Goal: Task Accomplishment & Management: Use online tool/utility

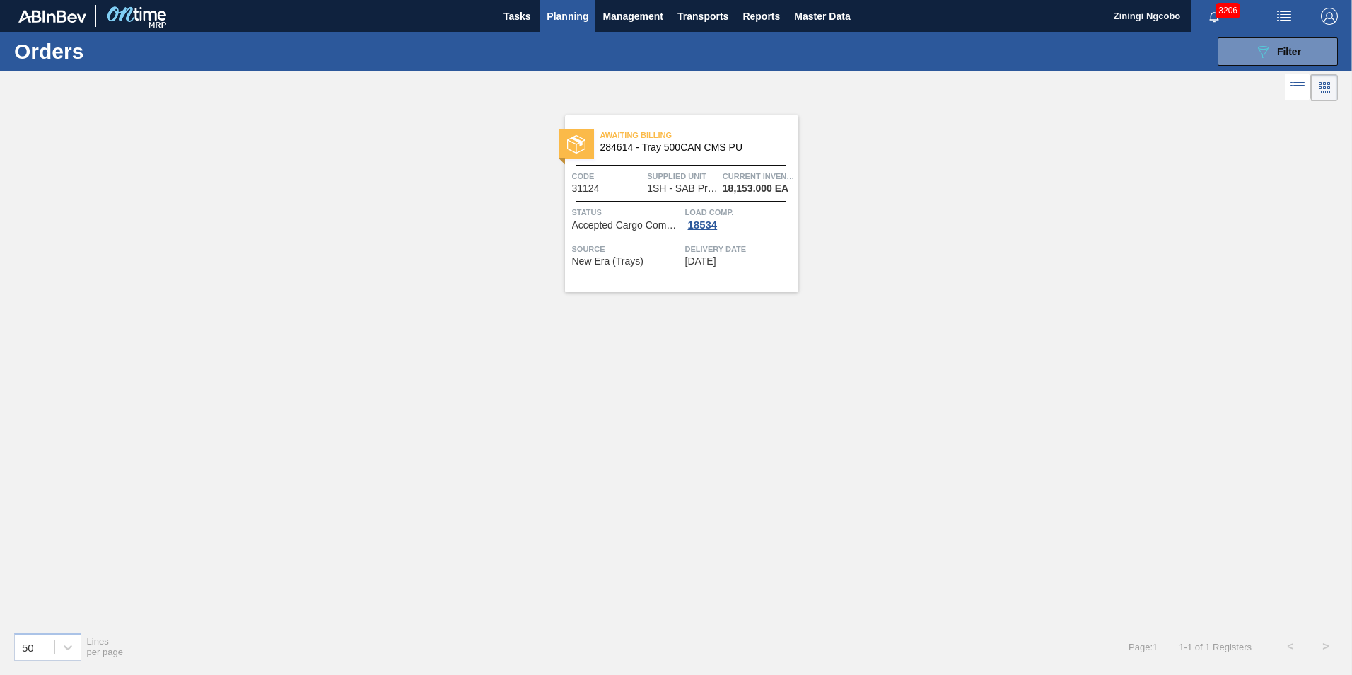
drag, startPoint x: 1272, startPoint y: 53, endPoint x: 1260, endPoint y: 115, distance: 62.7
click at [1271, 57] on div "089F7B8B-B2A5-4AFE-B5C0-19BA573D28AC Filter" at bounding box center [1277, 51] width 47 height 17
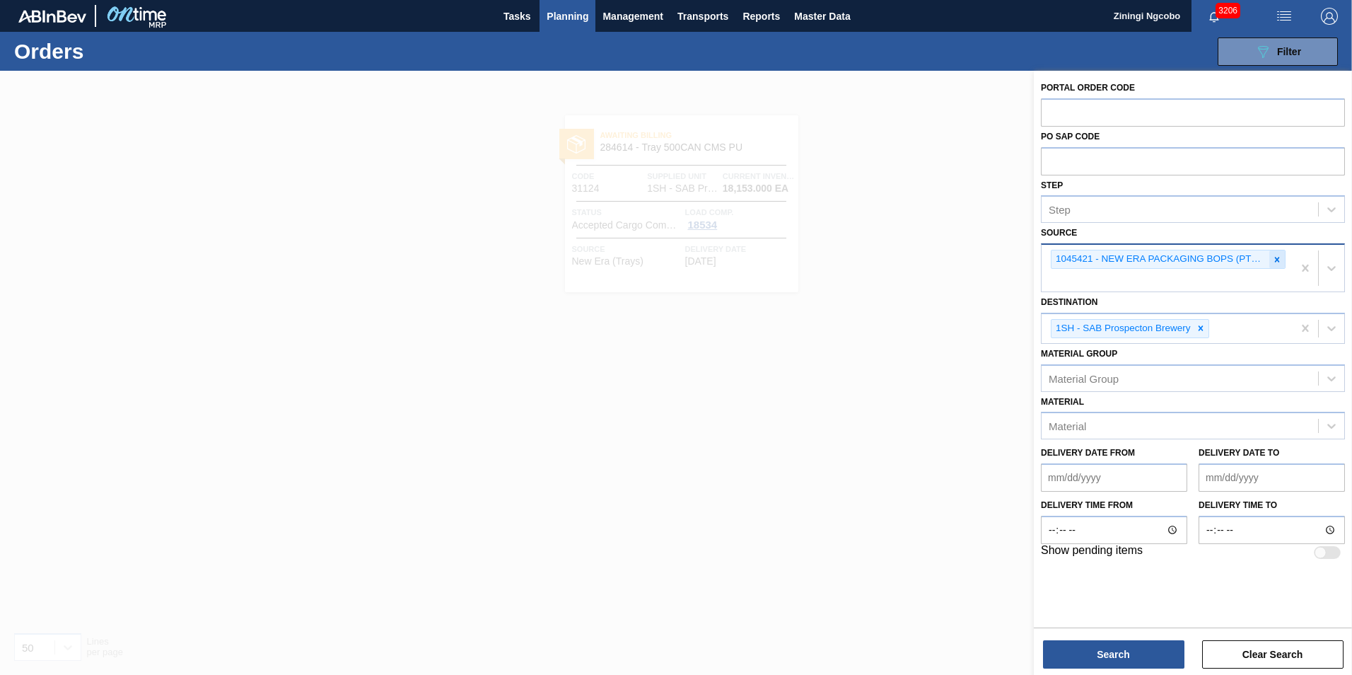
click at [1275, 262] on icon at bounding box center [1277, 259] width 5 height 5
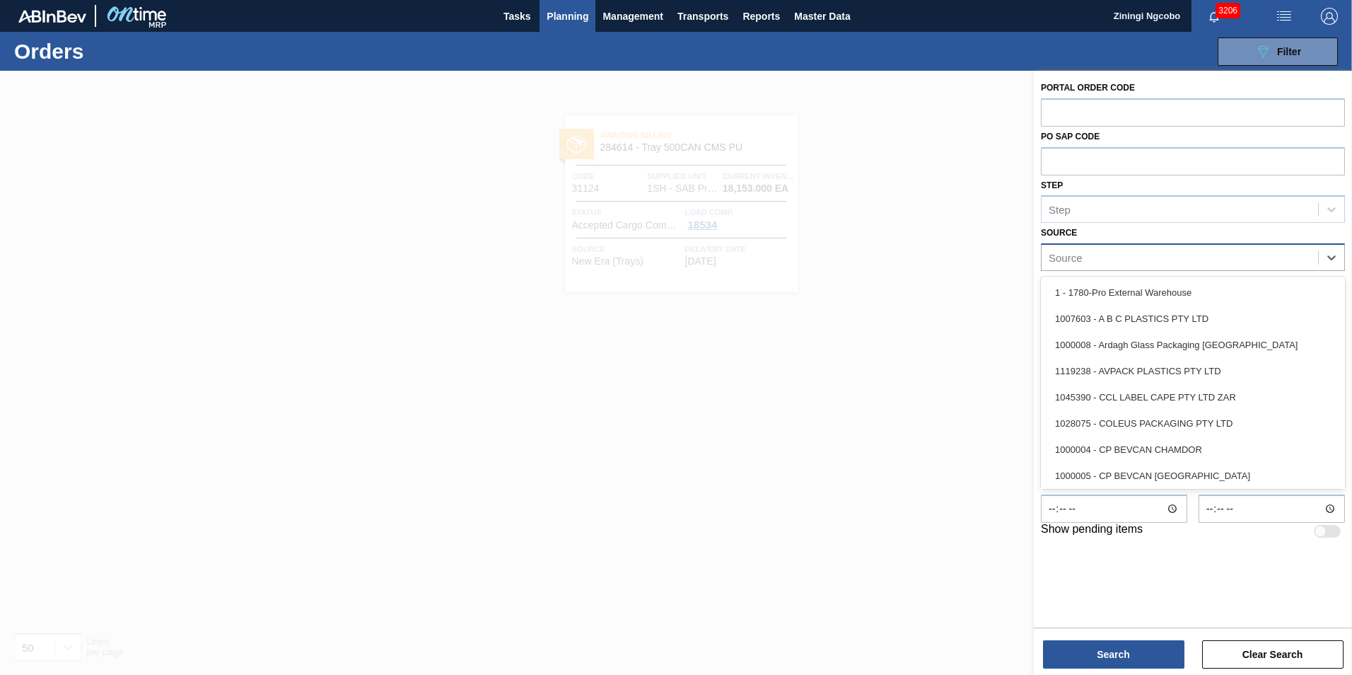
click at [1187, 252] on div "Source" at bounding box center [1180, 257] width 276 height 21
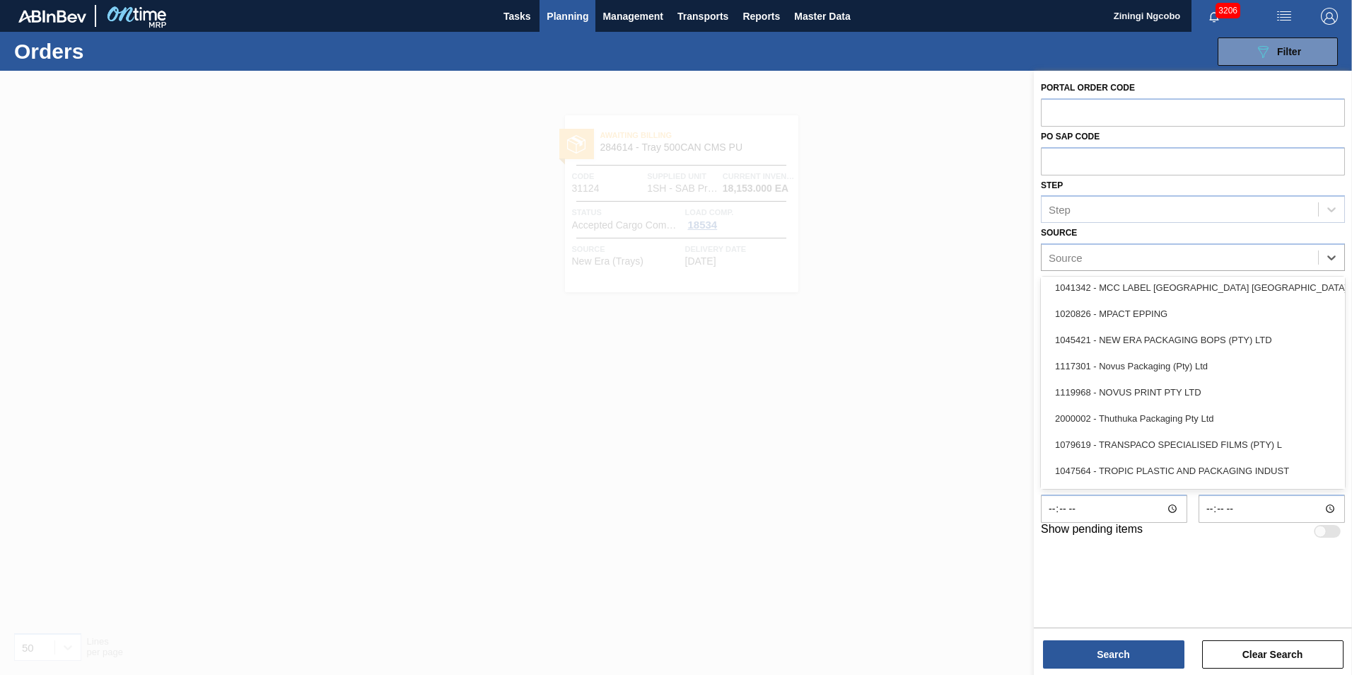
scroll to position [495, 0]
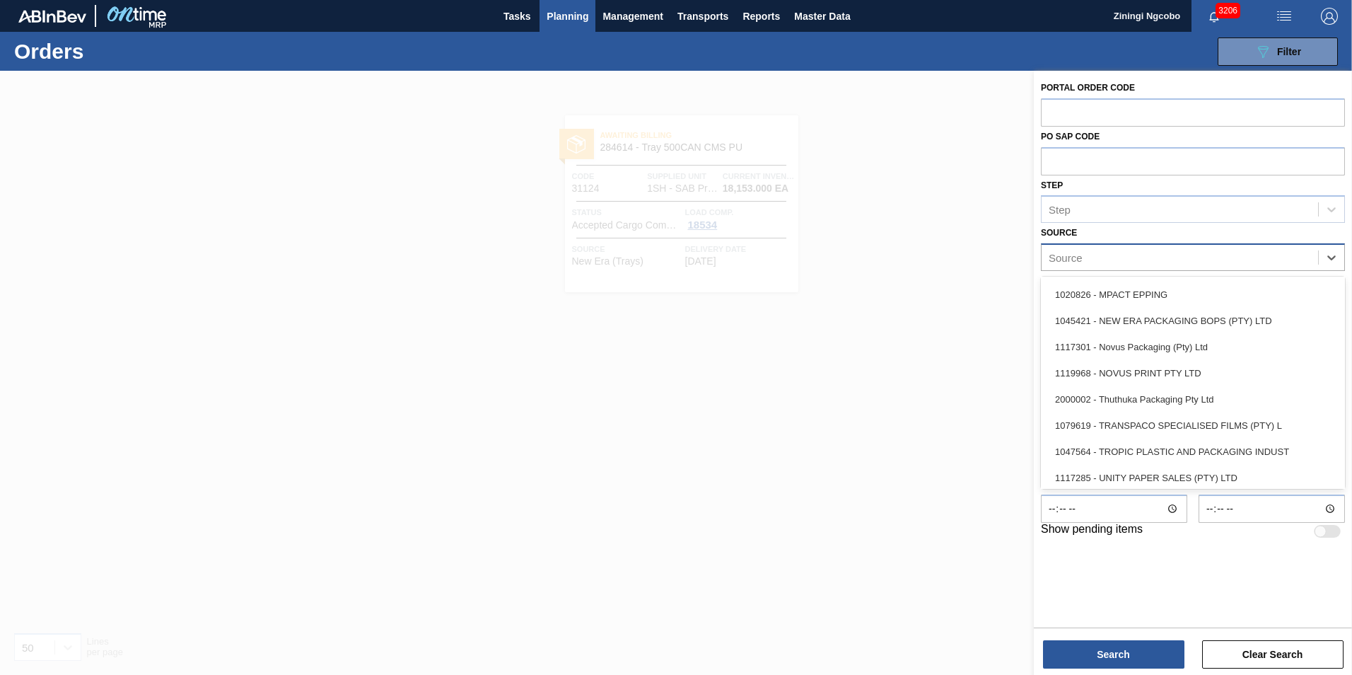
click at [1103, 255] on div "Source" at bounding box center [1180, 257] width 276 height 21
paste input "Hi Zinhle Kindly supply the following trays as scheduled. Please use PO : Kindl…"
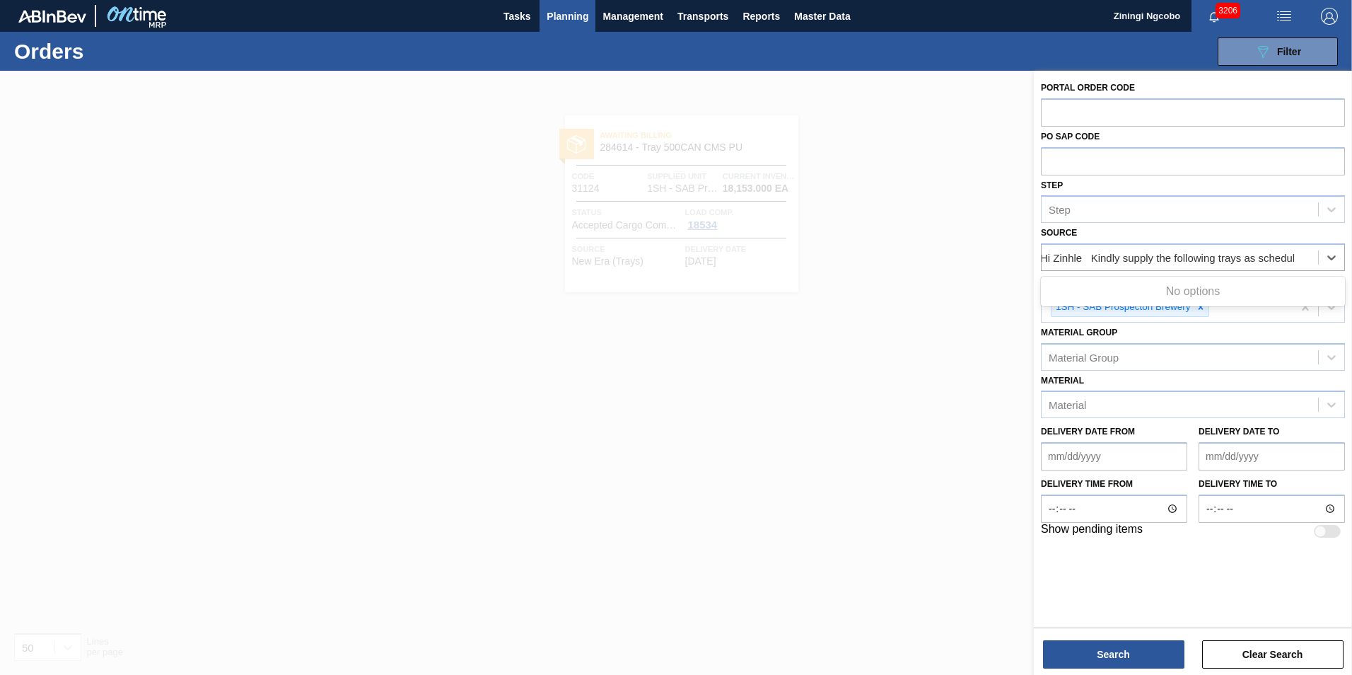
scroll to position [0, 0]
type input "H"
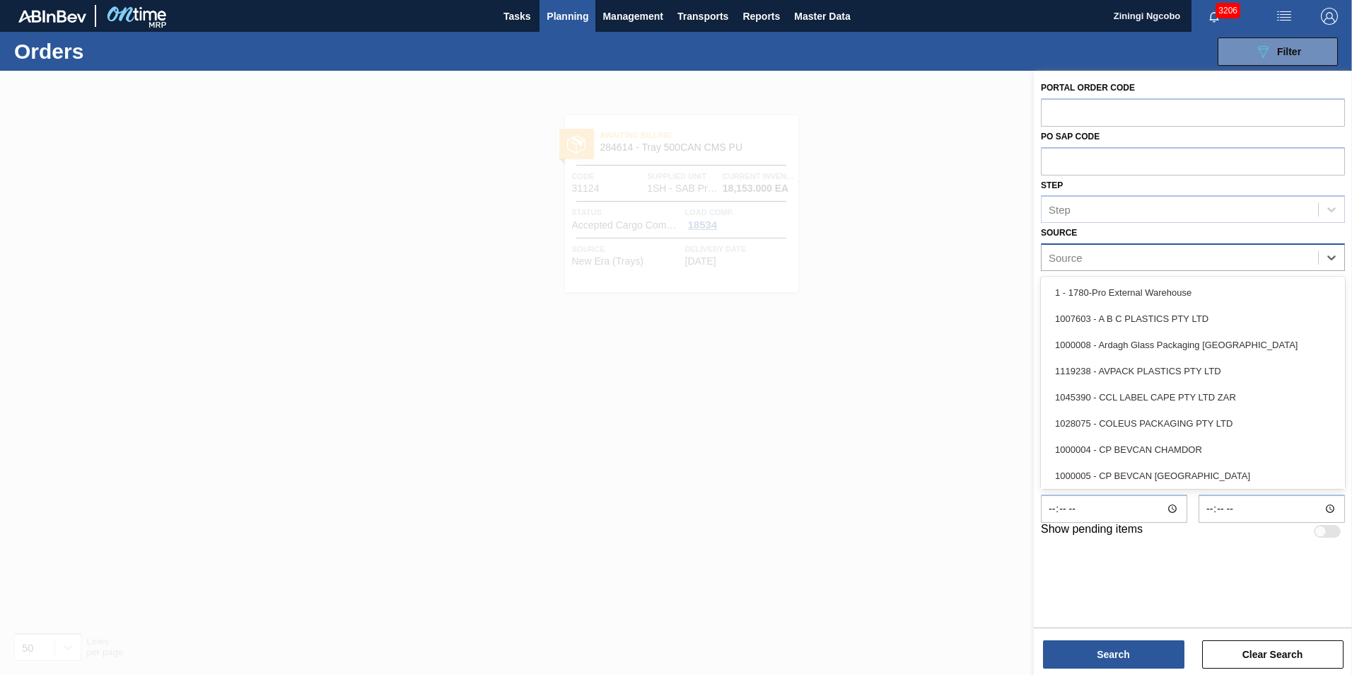
click at [1070, 254] on div "Source" at bounding box center [1066, 258] width 34 height 12
paste input "1020827"
type input "1020827"
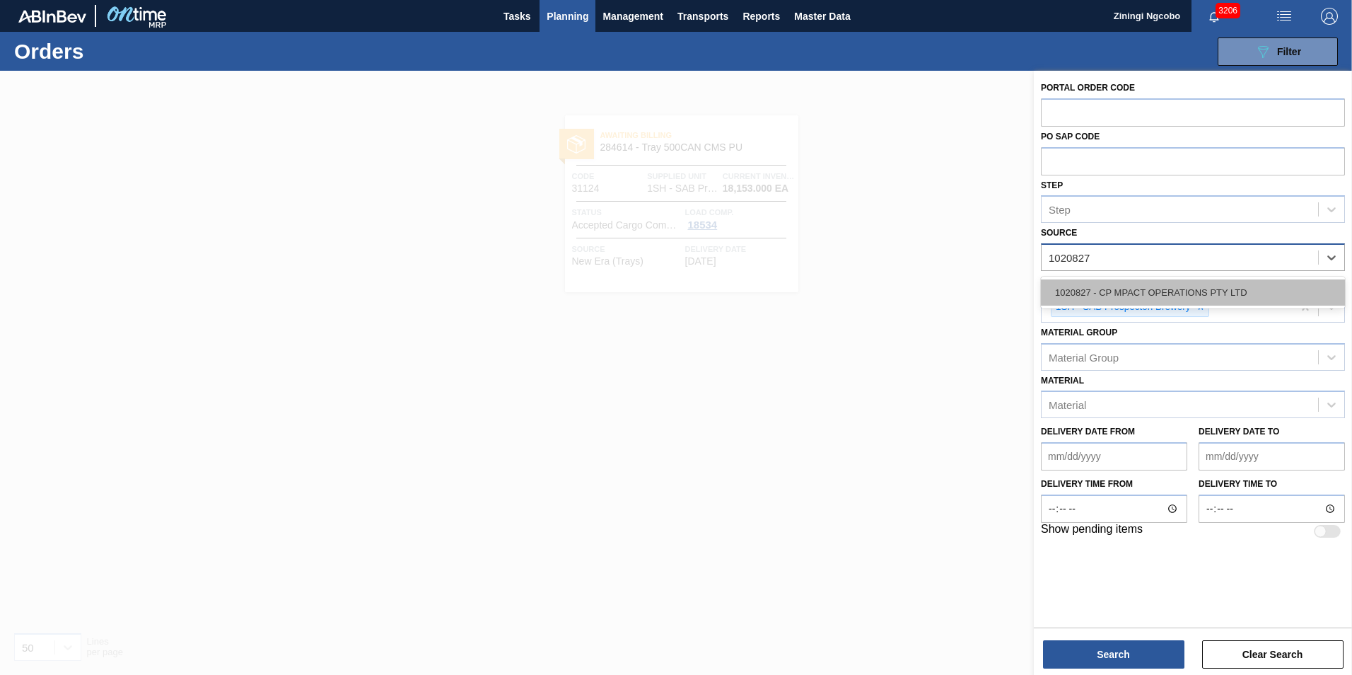
click at [1129, 287] on div "1020827 - CP MPACT OPERATIONS PTY LTD" at bounding box center [1193, 292] width 304 height 26
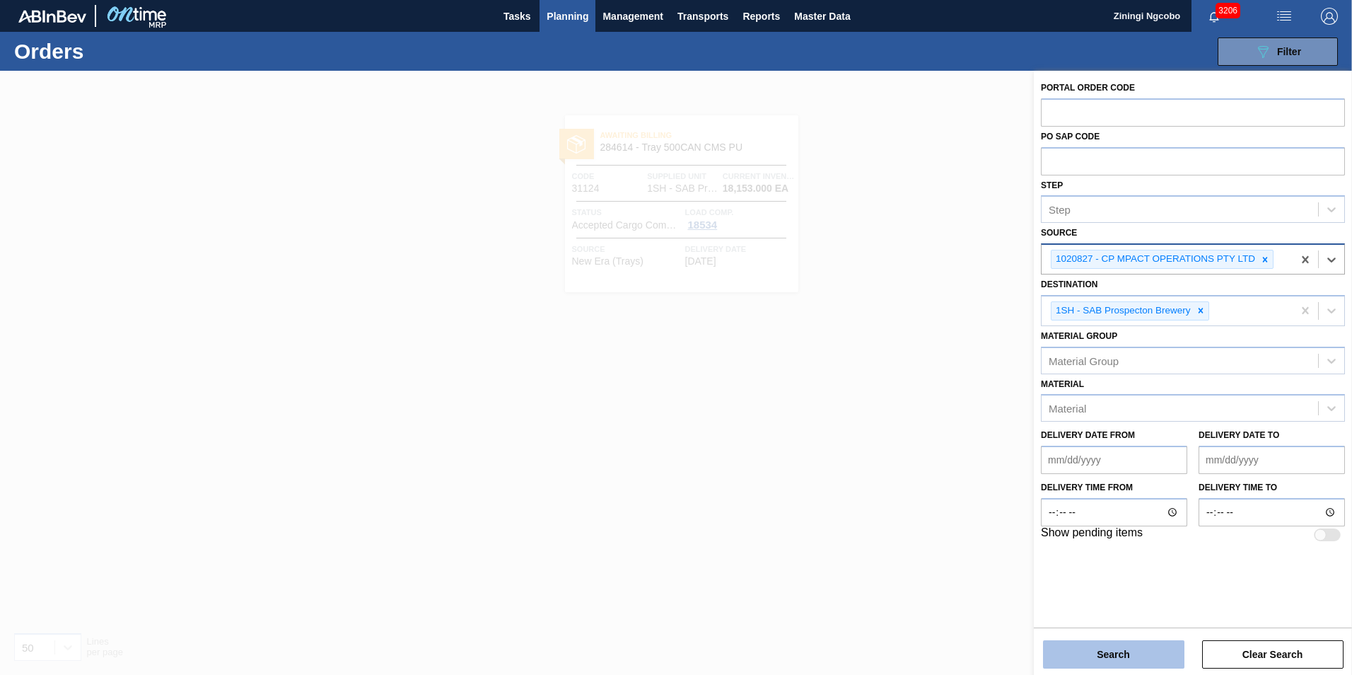
drag, startPoint x: 1160, startPoint y: 669, endPoint x: 1160, endPoint y: 662, distance: 7.1
click at [1161, 669] on div "Portal Order Code PO SAP Code Step Step Source option 1020827 - CP MPACT OPERAT…" at bounding box center [1193, 374] width 318 height 607
click at [1159, 659] on button "Search" at bounding box center [1113, 654] width 141 height 28
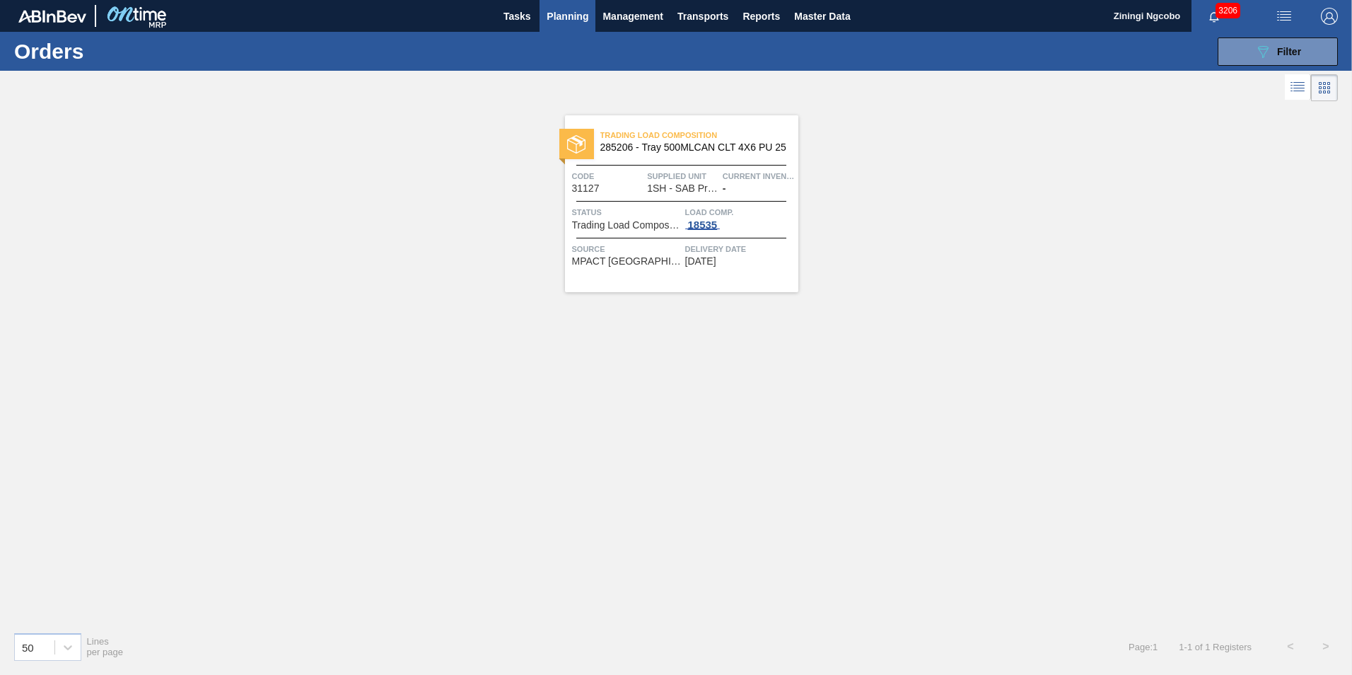
click at [710, 227] on div "18535" at bounding box center [702, 224] width 35 height 11
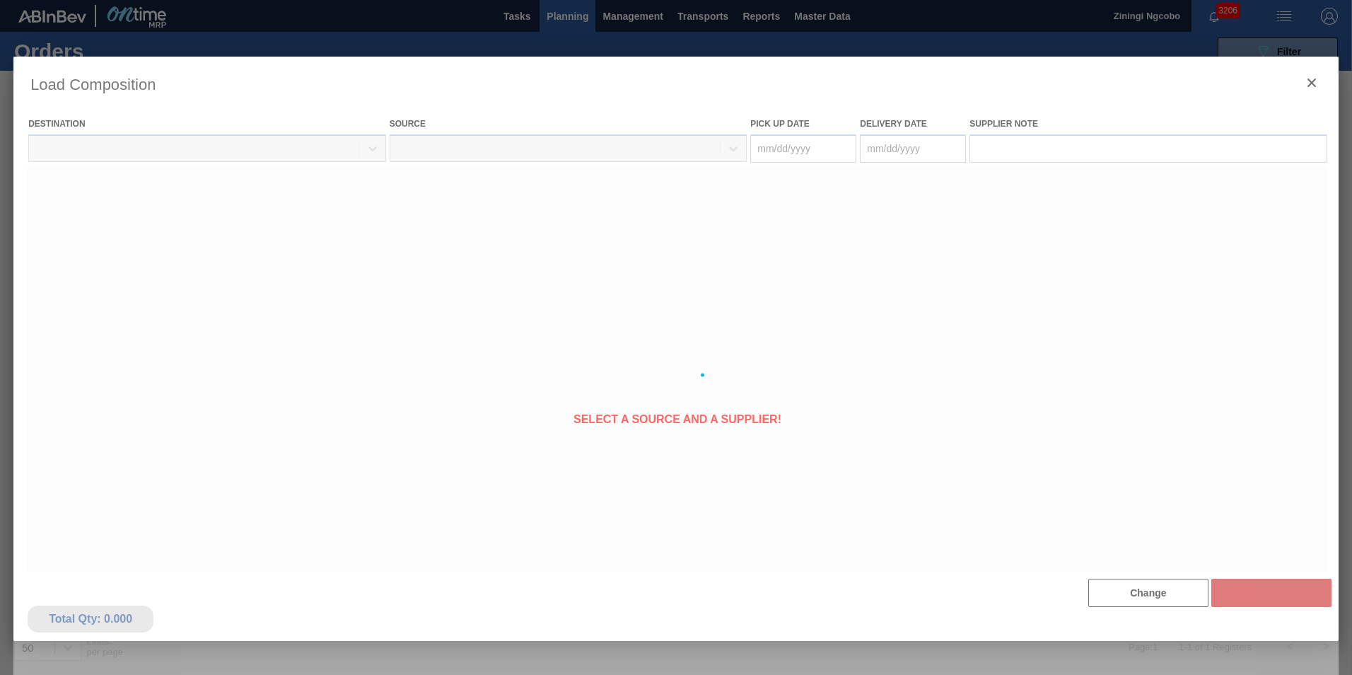
type Date "[DATE]"
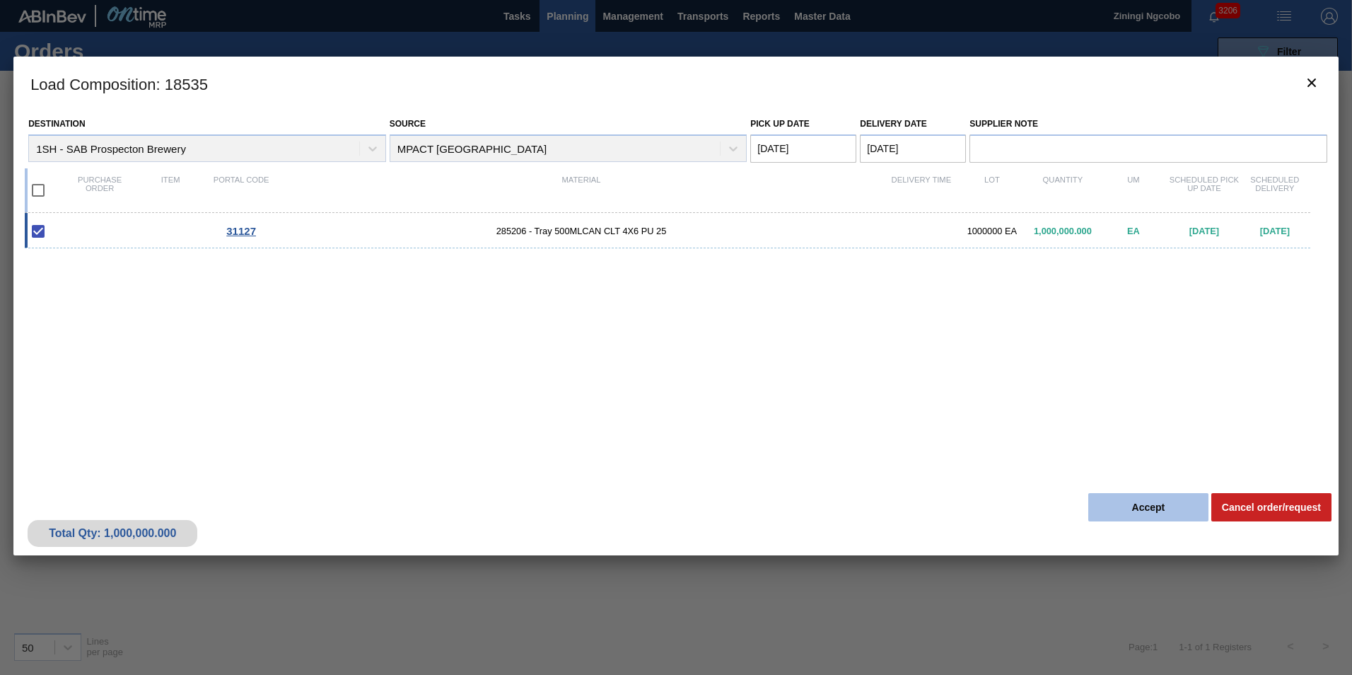
click at [1095, 494] on button "Accept" at bounding box center [1148, 507] width 120 height 28
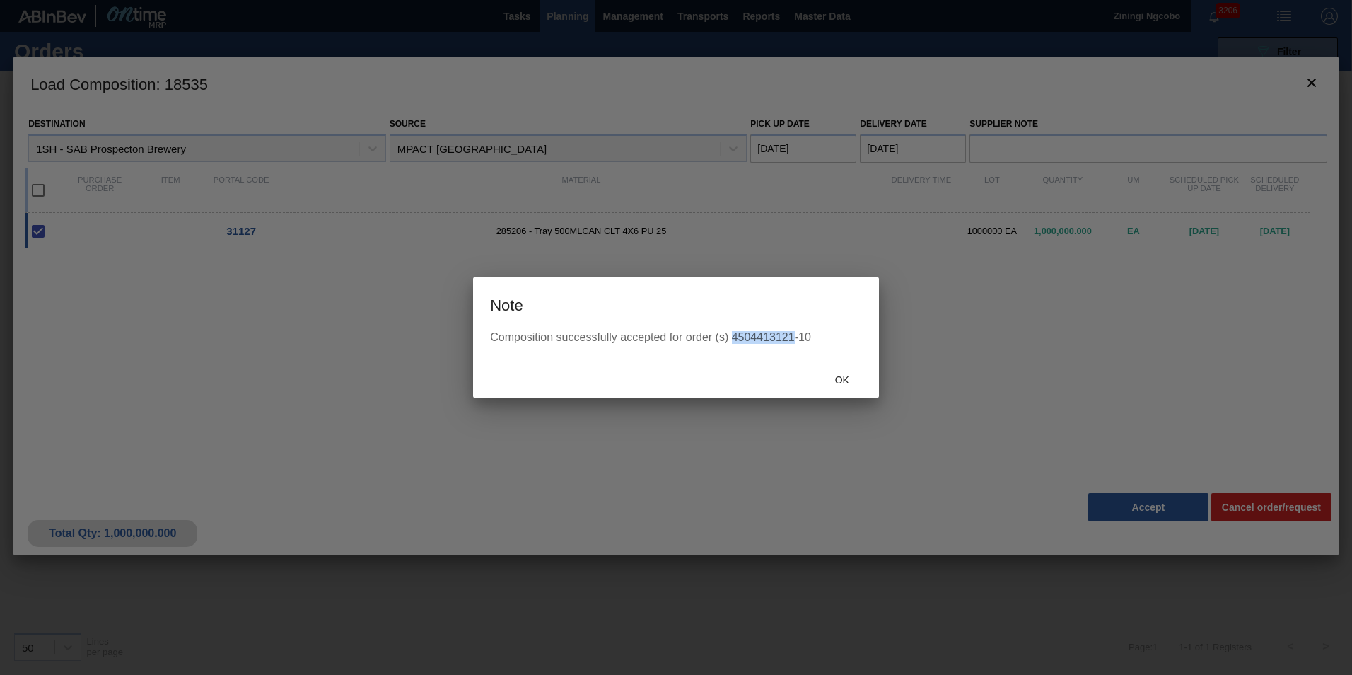
drag, startPoint x: 794, startPoint y: 334, endPoint x: 735, endPoint y: 342, distance: 59.8
click at [735, 342] on div "Composition successfully accepted for order (s) 4504413121-10" at bounding box center [676, 337] width 372 height 13
copy div "4504413121"
click at [846, 378] on span "Ok" at bounding box center [842, 379] width 37 height 11
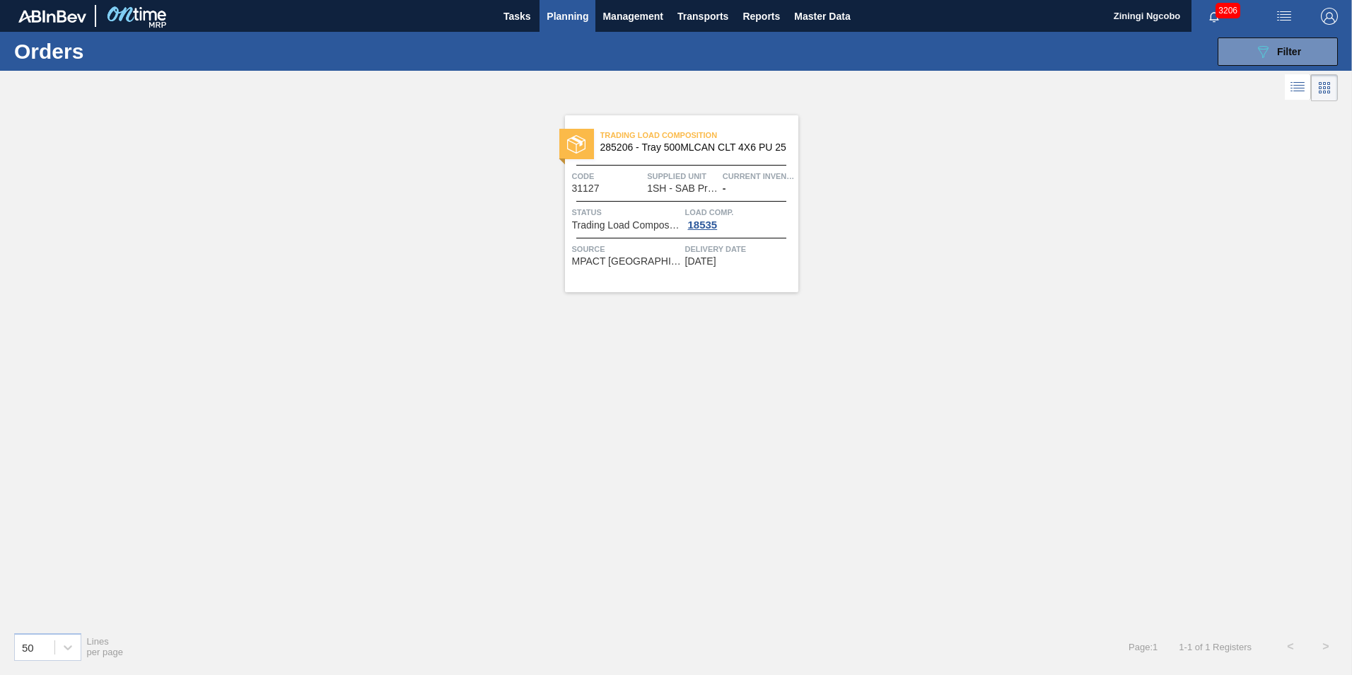
click at [548, 8] on span "Planning" at bounding box center [568, 16] width 42 height 17
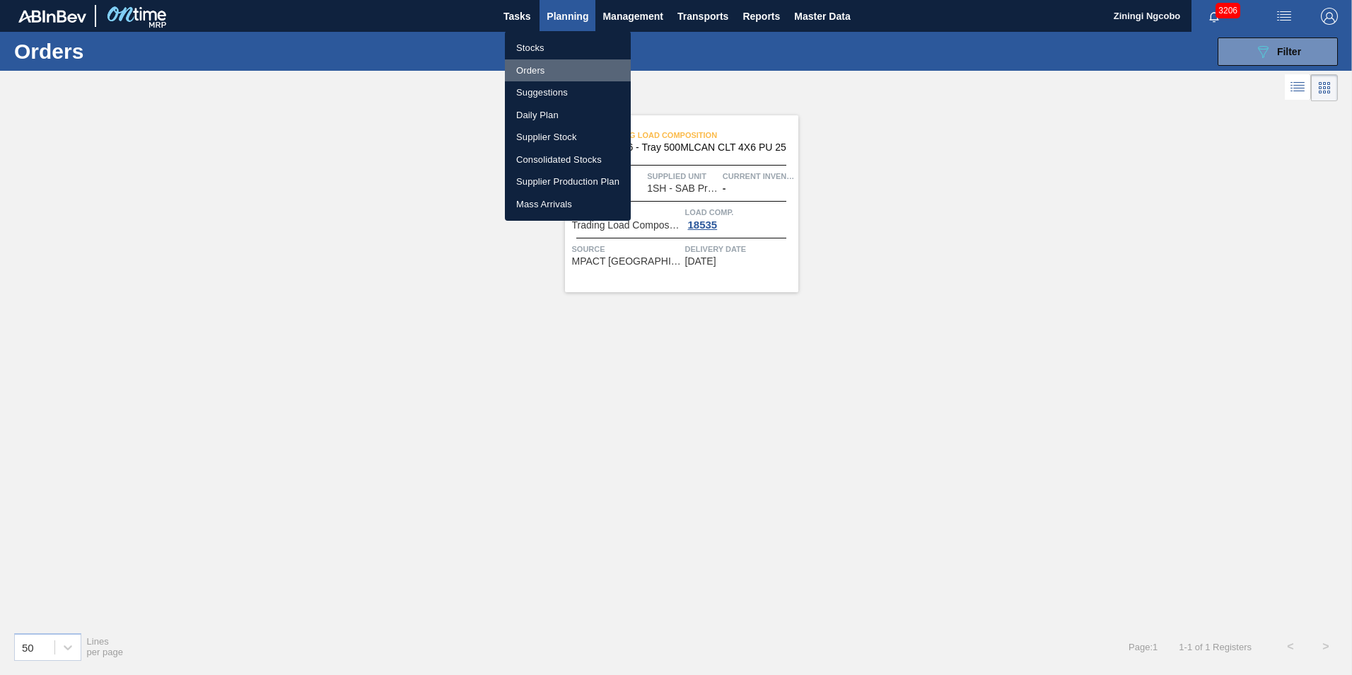
click at [538, 73] on li "Orders" at bounding box center [568, 70] width 126 height 23
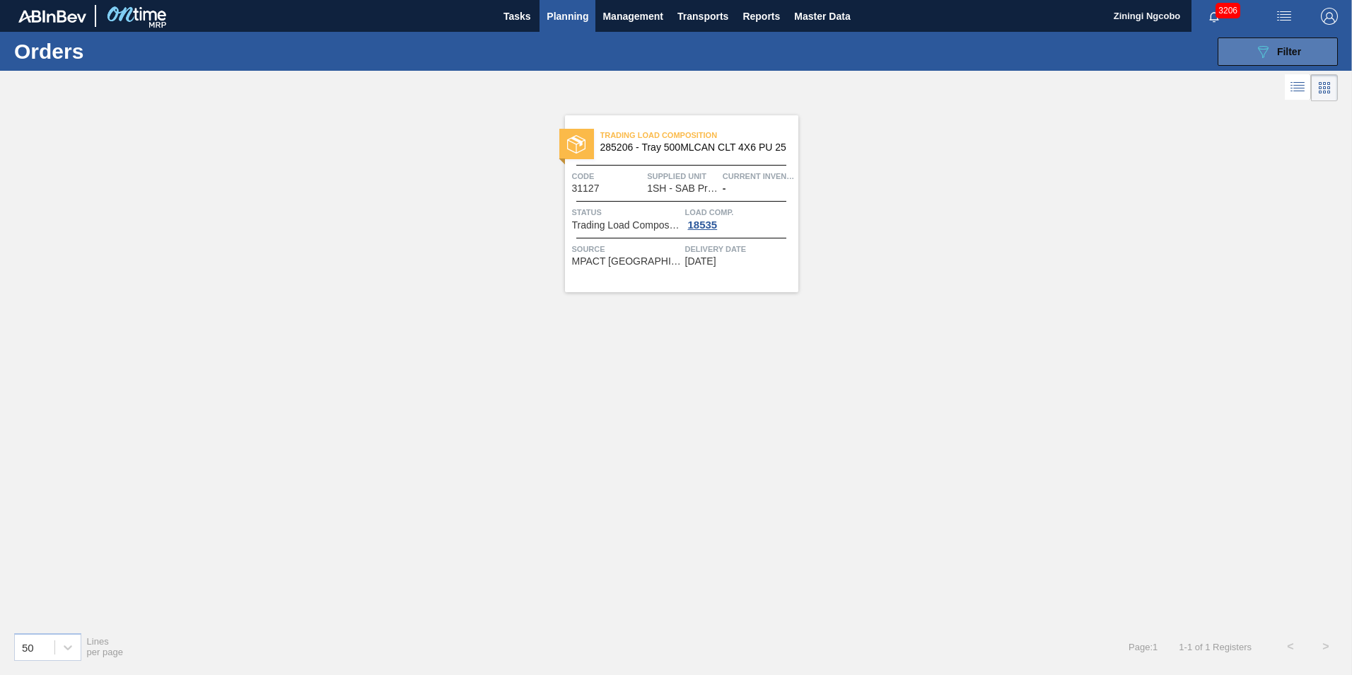
click at [1295, 47] on span "Filter" at bounding box center [1289, 51] width 24 height 11
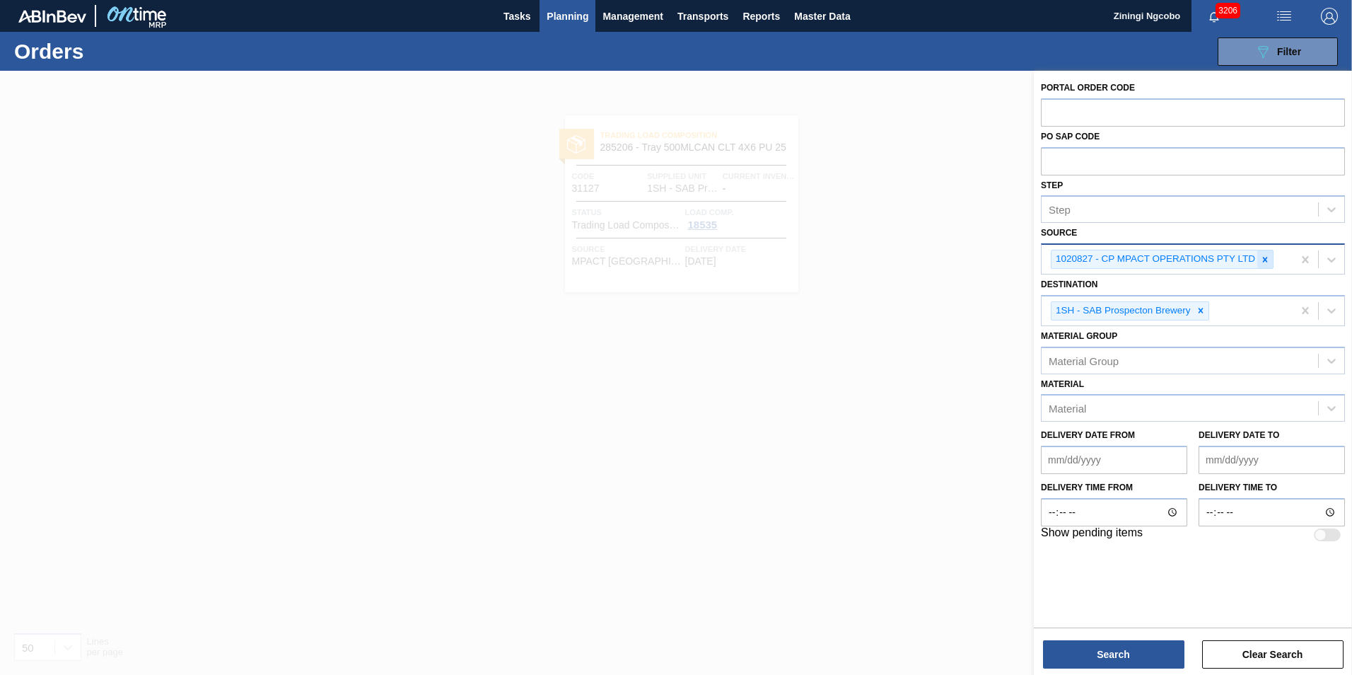
drag, startPoint x: 1264, startPoint y: 259, endPoint x: 1335, endPoint y: 256, distance: 70.8
click at [1264, 258] on icon at bounding box center [1265, 259] width 5 height 5
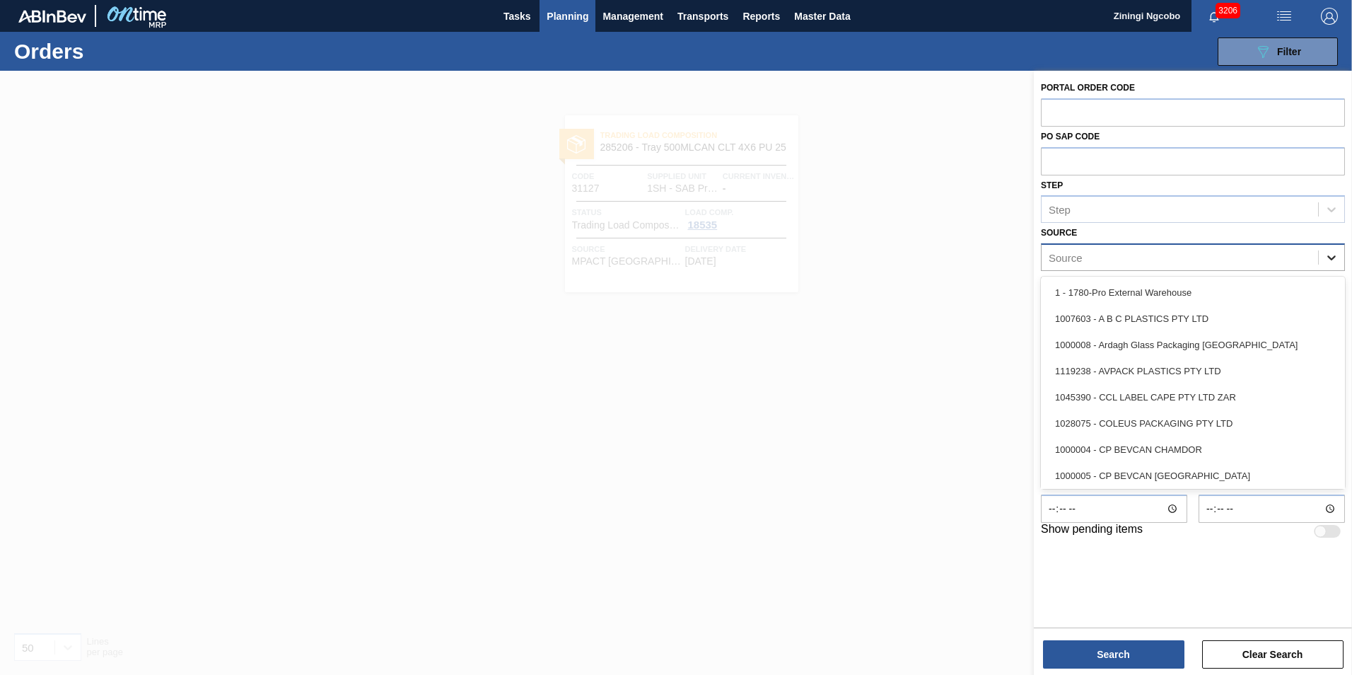
click at [1334, 259] on icon at bounding box center [1331, 257] width 14 height 14
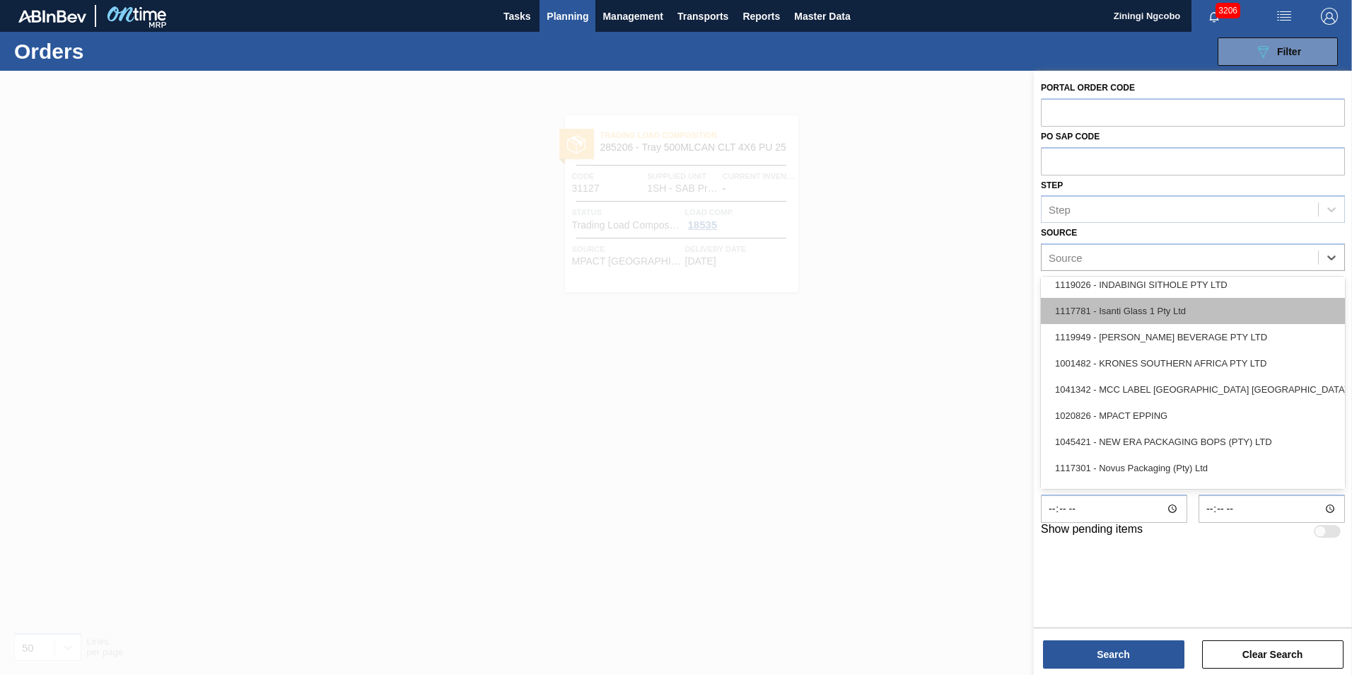
scroll to position [500, 0]
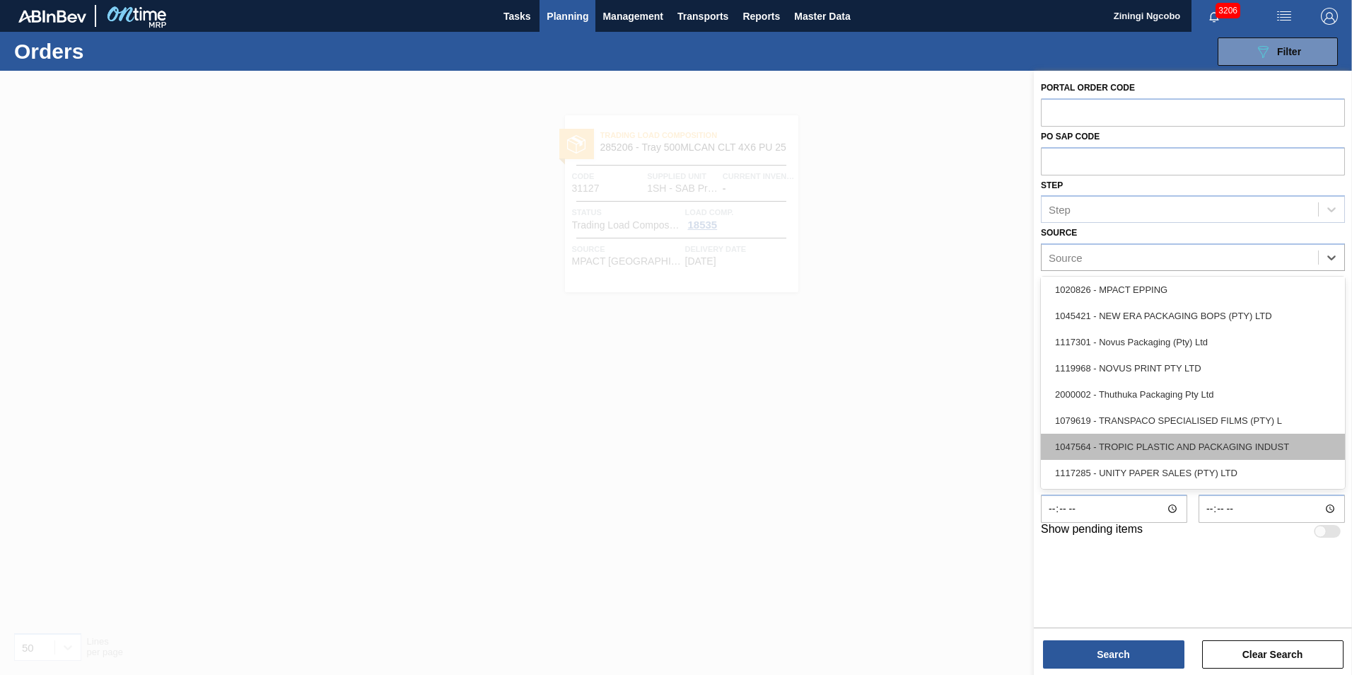
click at [1167, 445] on div "1047564 - TROPIC PLASTIC AND PACKAGING INDUST" at bounding box center [1193, 446] width 304 height 26
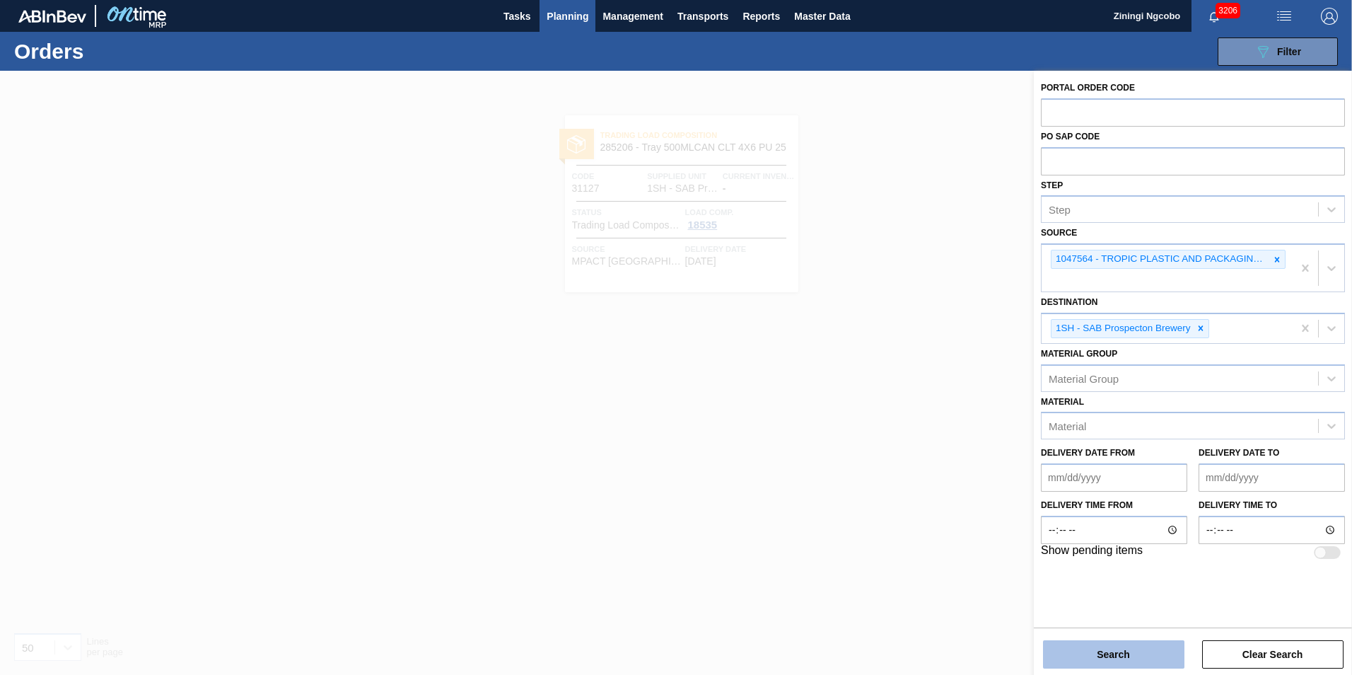
click at [1109, 651] on button "Search" at bounding box center [1113, 654] width 141 height 28
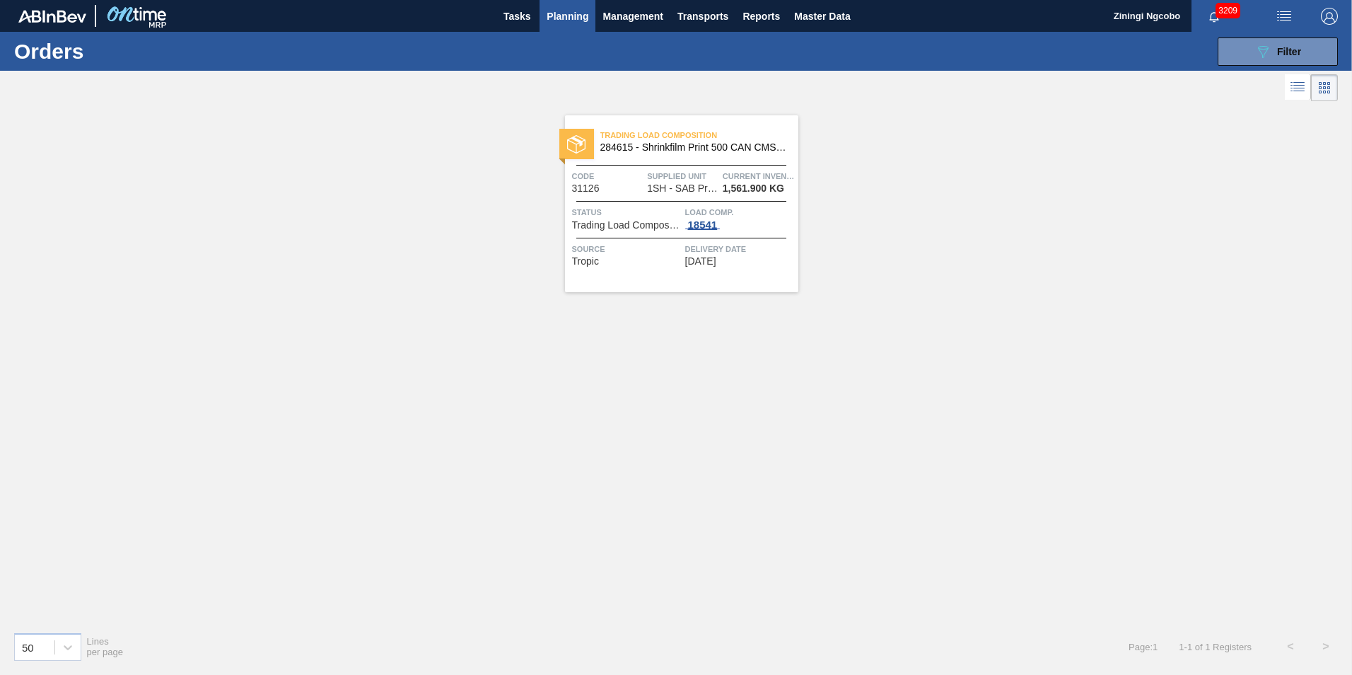
click at [702, 228] on div "18541" at bounding box center [702, 224] width 35 height 11
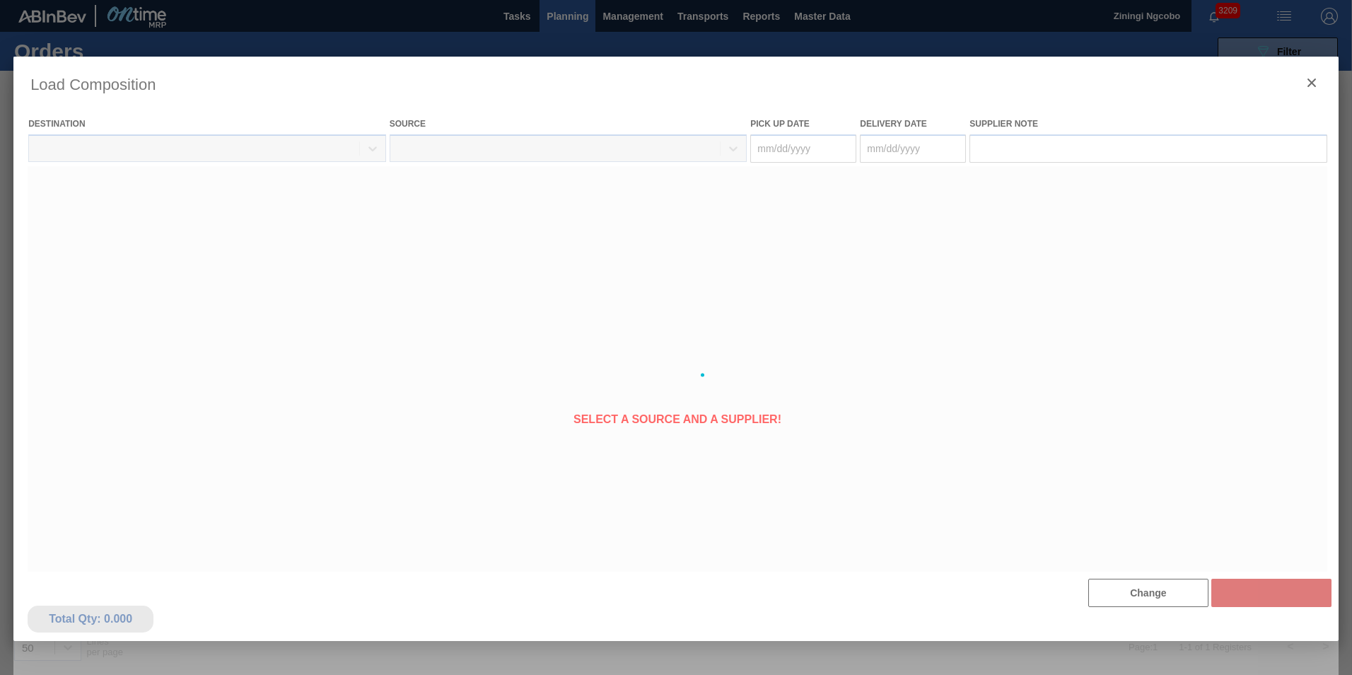
type Date "[DATE]"
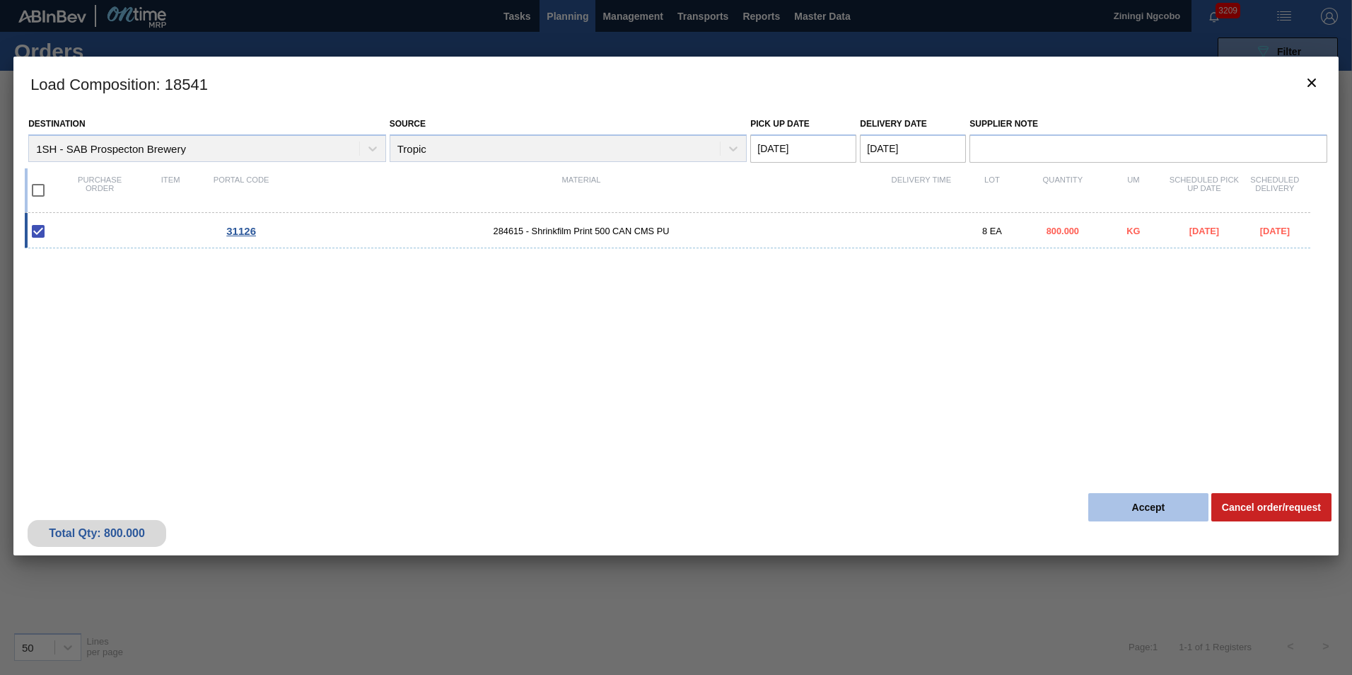
click at [1147, 508] on button "Accept" at bounding box center [1148, 507] width 120 height 28
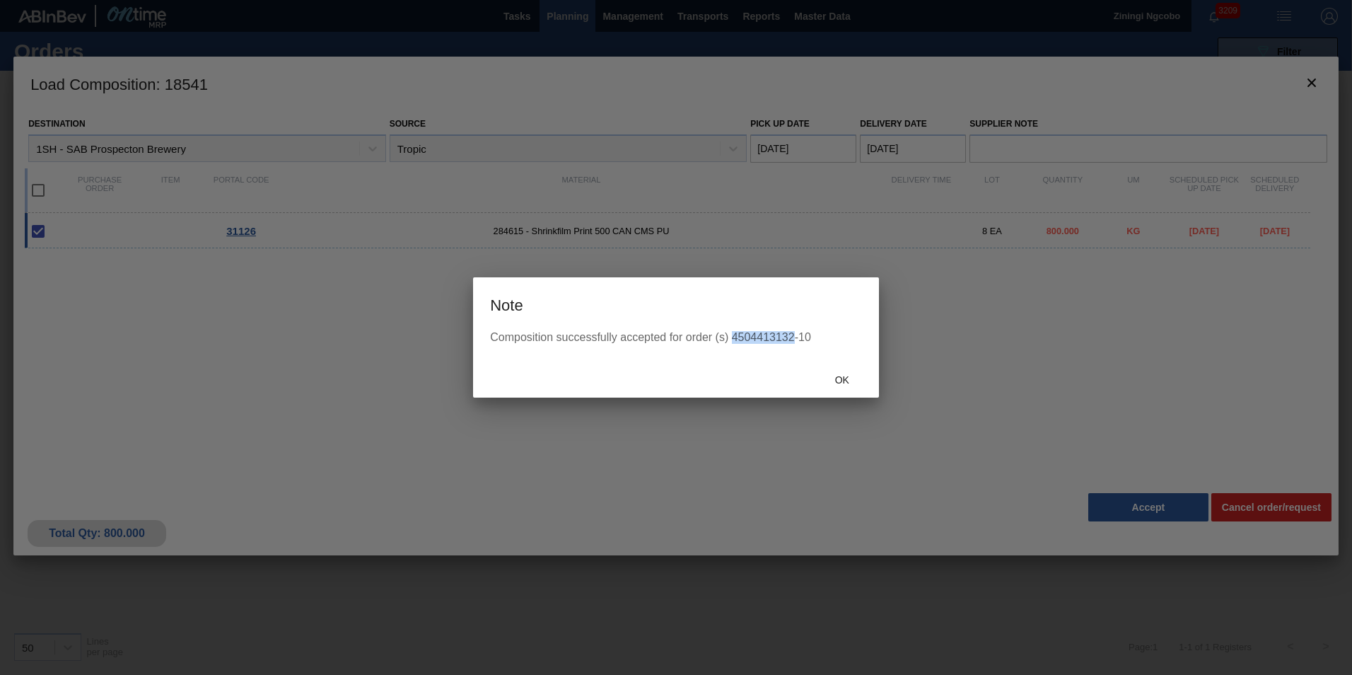
drag, startPoint x: 794, startPoint y: 338, endPoint x: 734, endPoint y: 344, distance: 60.4
click at [734, 344] on div "Composition successfully accepted for order (s) 4504413132-10" at bounding box center [676, 346] width 406 height 30
copy div "4504413132"
